Goal: Transaction & Acquisition: Subscribe to service/newsletter

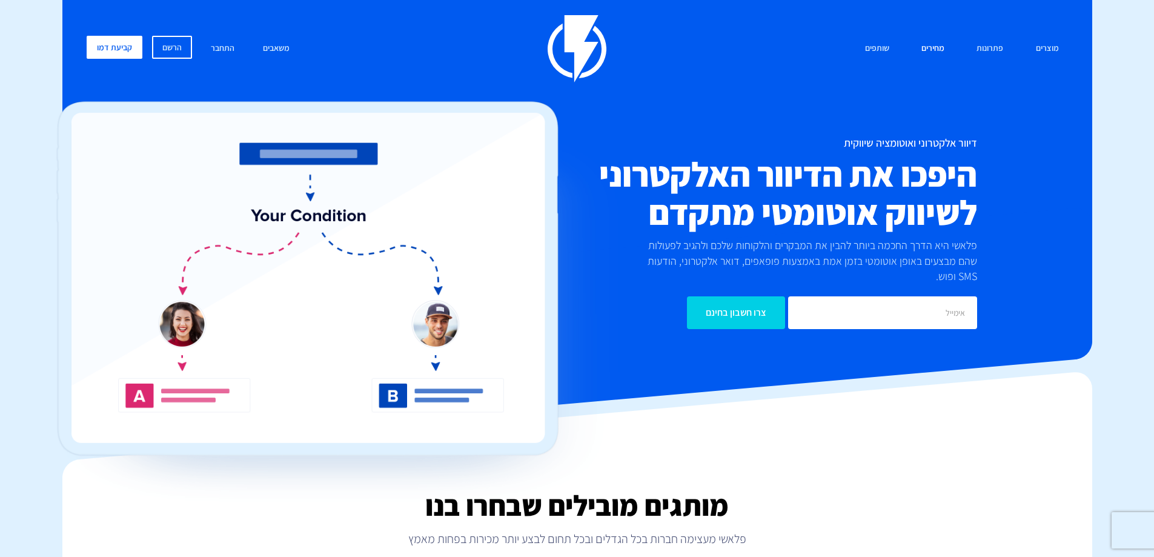
click at [934, 50] on link "מחירים" at bounding box center [933, 49] width 41 height 26
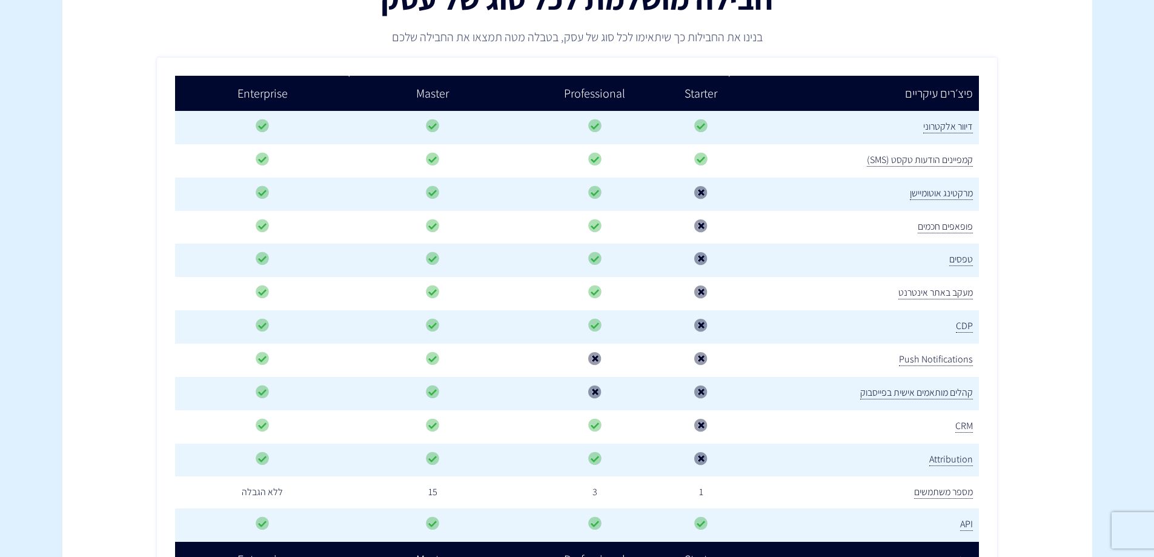
scroll to position [242, 0]
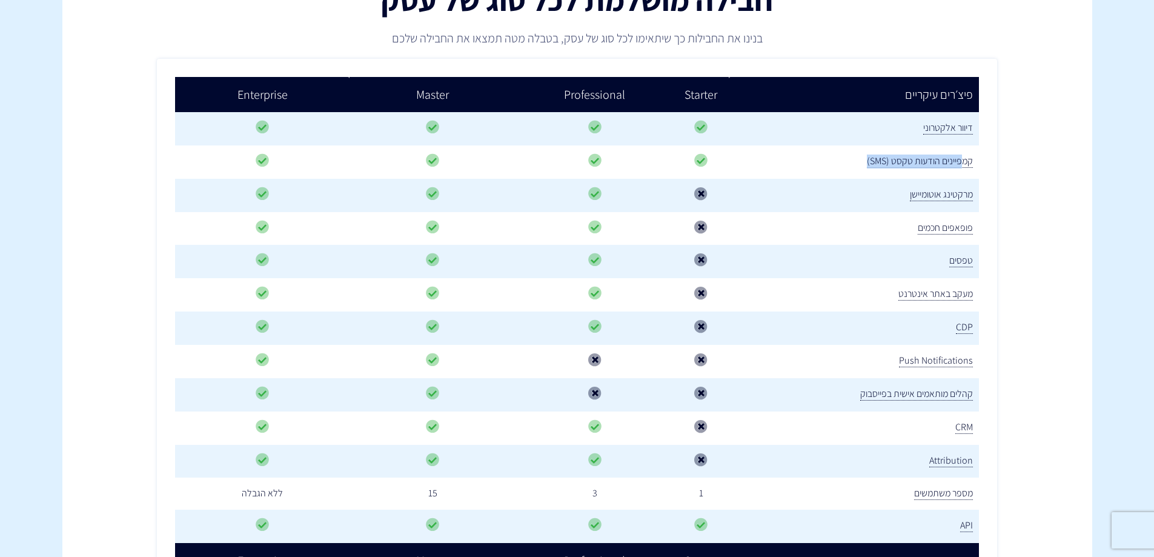
drag, startPoint x: 957, startPoint y: 162, endPoint x: 888, endPoint y: 162, distance: 68.5
click at [877, 162] on span "קמפיינים הודעות טקסט (SMS)" at bounding box center [920, 161] width 106 height 13
click at [881, 167] on span "קמפיינים הודעות טקסט (SMS)" at bounding box center [920, 161] width 106 height 13
click at [833, 166] on td "קמפיינים הודעות טקסט (SMS)" at bounding box center [854, 161] width 250 height 33
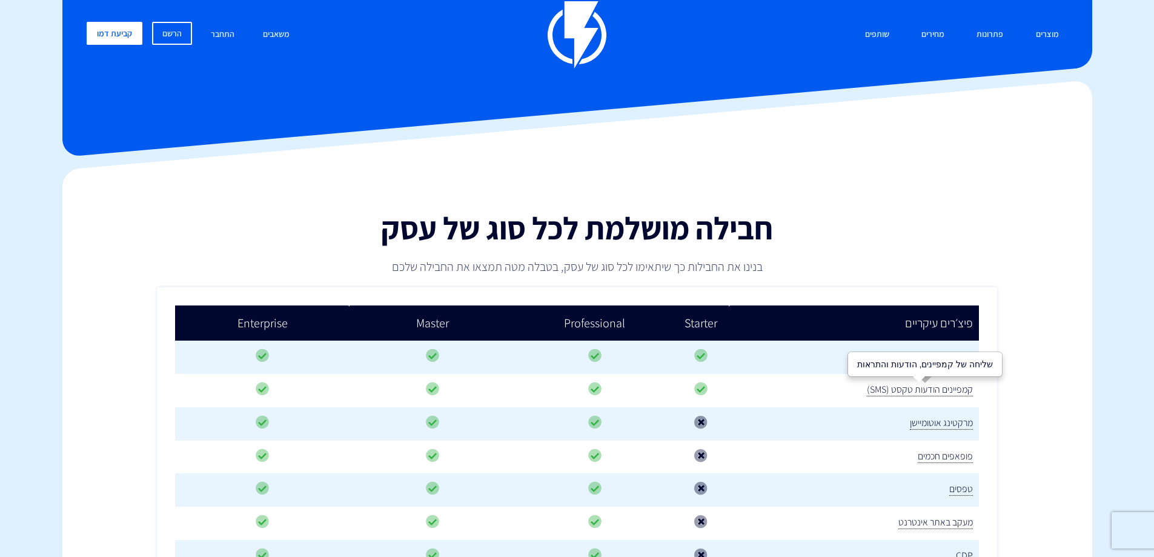
scroll to position [0, 0]
